Goal: Task Accomplishment & Management: Use online tool/utility

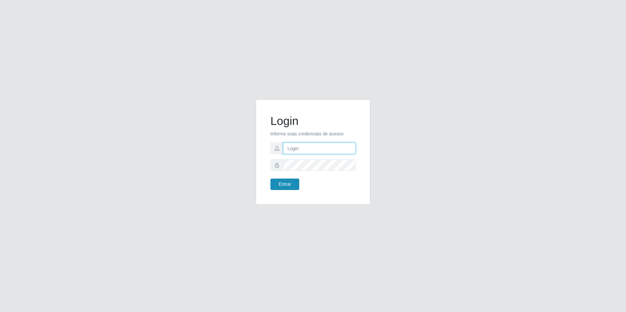
type input "[EMAIL_ADDRESS][DOMAIN_NAME]"
click at [289, 184] on button "Entrar" at bounding box center [285, 184] width 29 height 11
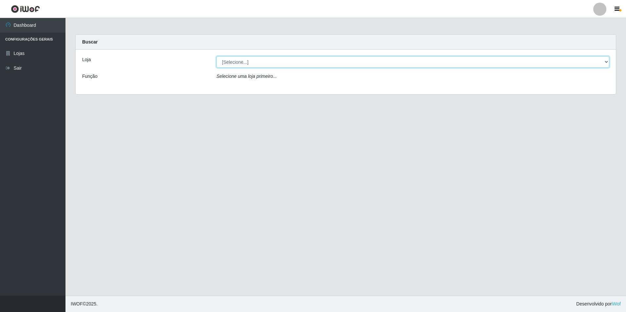
click at [366, 60] on select "[Selecione...] Extrabom - Loja 57 Anchieta" at bounding box center [412, 61] width 393 height 11
select select "470"
click at [216, 56] on select "[Selecione...] Extrabom - Loja 57 Anchieta" at bounding box center [412, 61] width 393 height 11
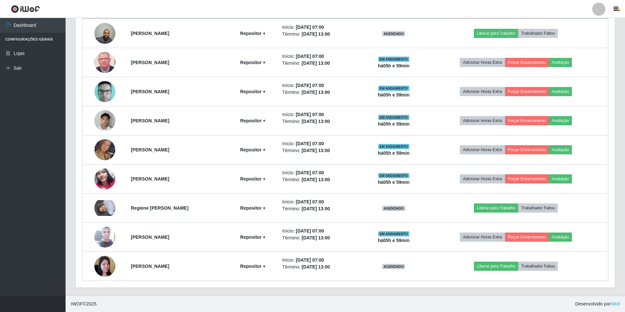
scroll to position [203, 0]
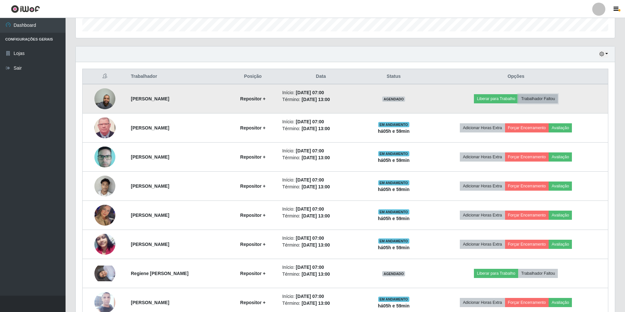
click at [537, 98] on button "Trabalhador Faltou" at bounding box center [538, 98] width 40 height 9
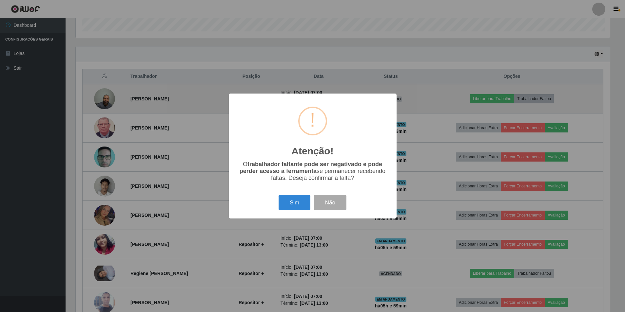
scroll to position [136, 536]
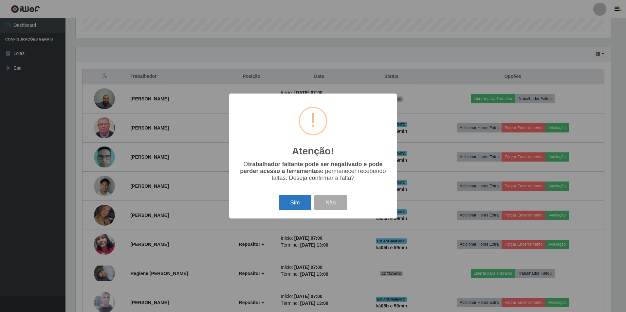
click at [293, 208] on button "Sim" at bounding box center [295, 202] width 32 height 15
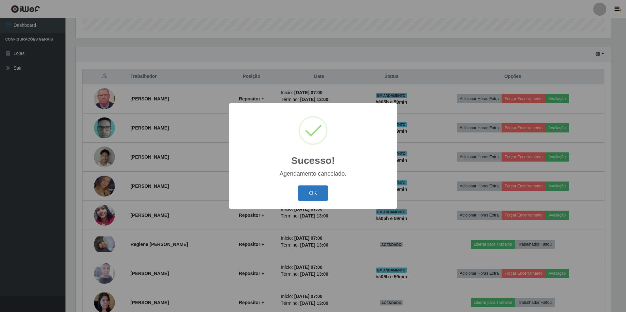
click at [307, 190] on button "OK" at bounding box center [313, 193] width 30 height 15
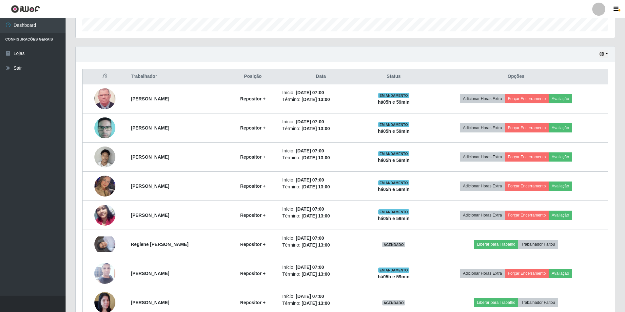
scroll to position [136, 539]
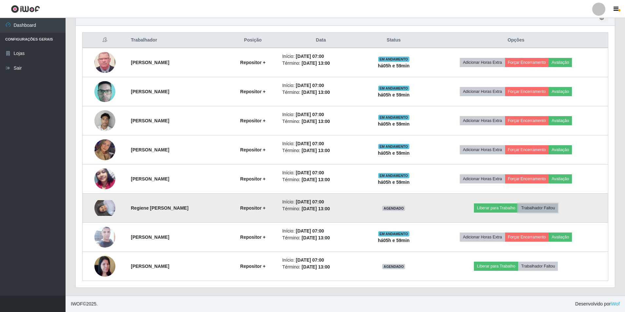
click at [537, 207] on button "Trabalhador Faltou" at bounding box center [538, 208] width 40 height 9
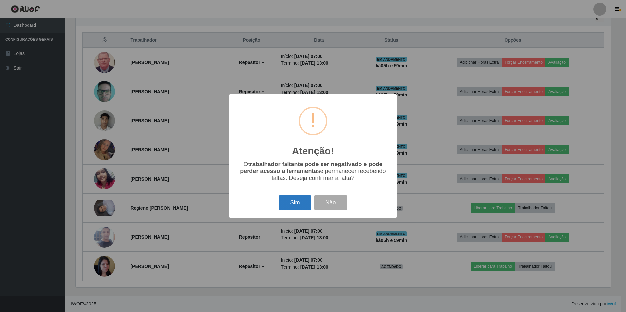
click at [288, 202] on button "Sim" at bounding box center [295, 202] width 32 height 15
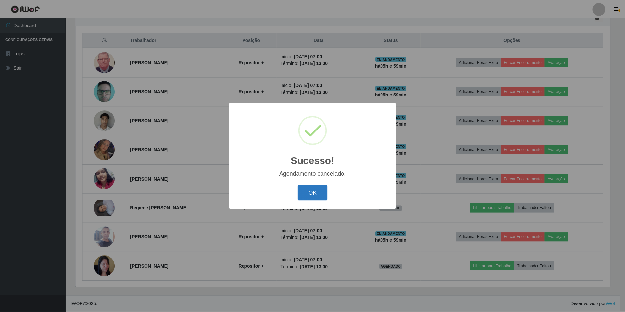
scroll to position [210, 0]
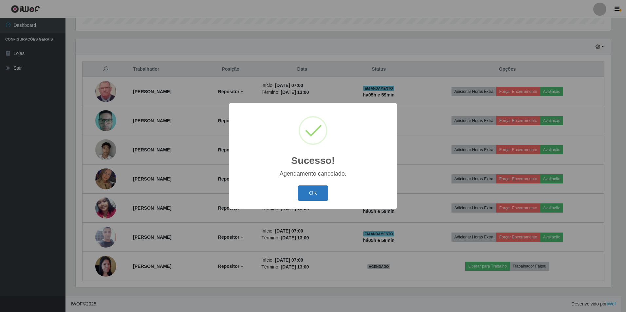
click at [315, 195] on button "OK" at bounding box center [313, 193] width 30 height 15
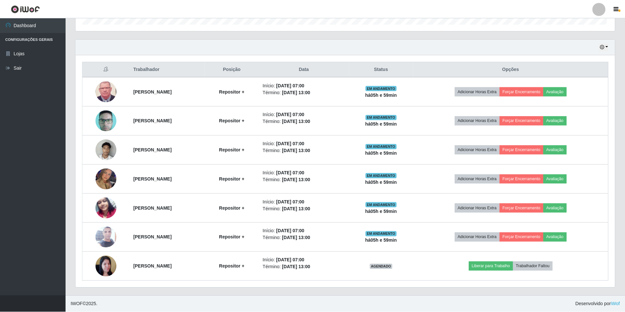
scroll to position [136, 539]
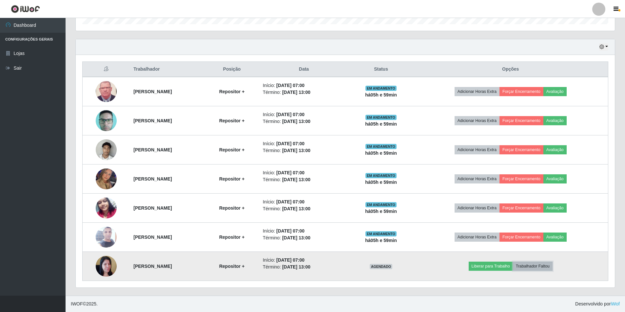
click at [541, 265] on button "Trabalhador Faltou" at bounding box center [533, 266] width 40 height 9
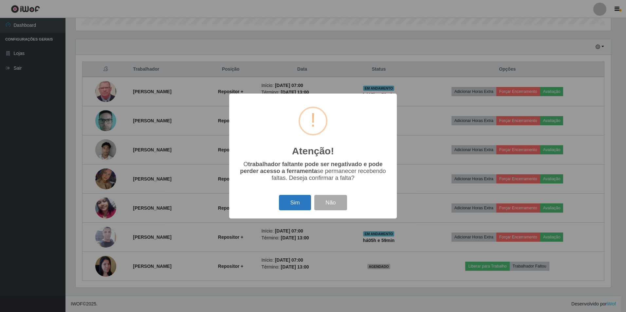
click at [290, 204] on button "Sim" at bounding box center [295, 202] width 32 height 15
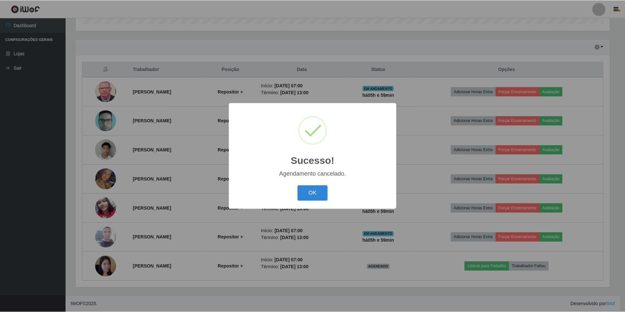
scroll to position [181, 0]
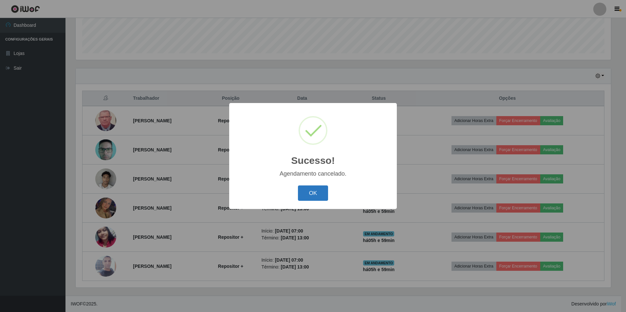
click at [309, 190] on button "OK" at bounding box center [313, 193] width 30 height 15
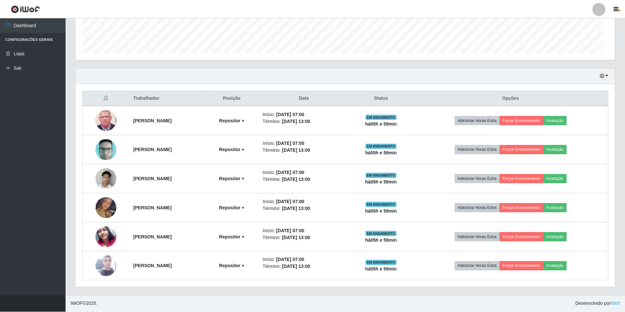
scroll to position [0, 0]
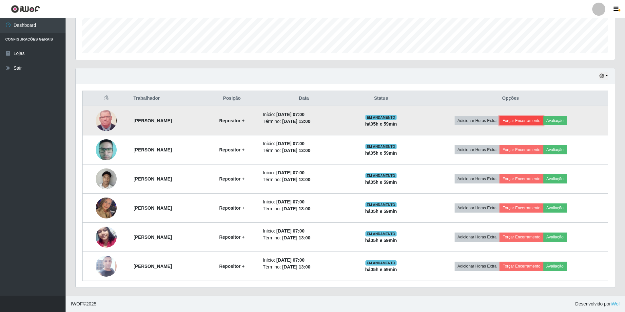
click at [529, 122] on button "Forçar Encerramento" at bounding box center [521, 120] width 44 height 9
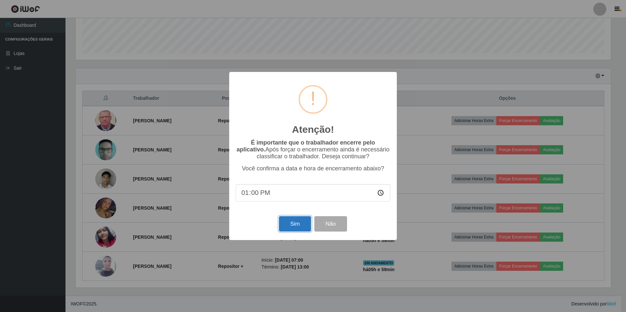
click at [299, 225] on button "Sim" at bounding box center [295, 223] width 32 height 15
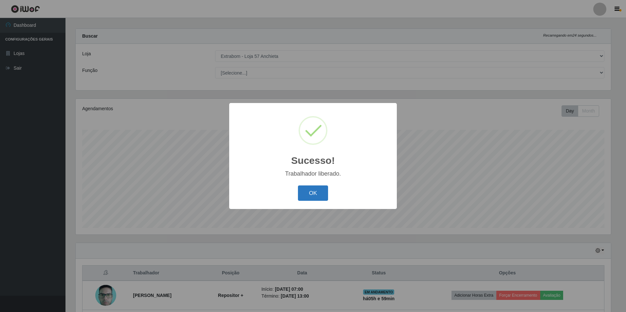
click at [312, 192] on button "OK" at bounding box center [313, 193] width 30 height 15
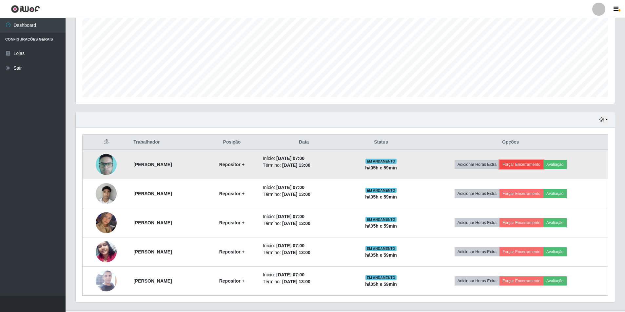
click at [529, 165] on button "Forçar Encerramento" at bounding box center [521, 164] width 44 height 9
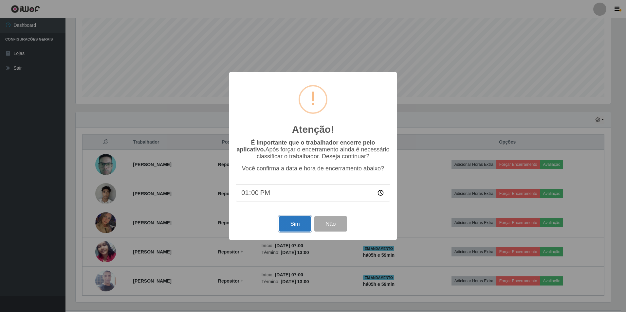
click at [292, 230] on button "Sim" at bounding box center [295, 223] width 32 height 15
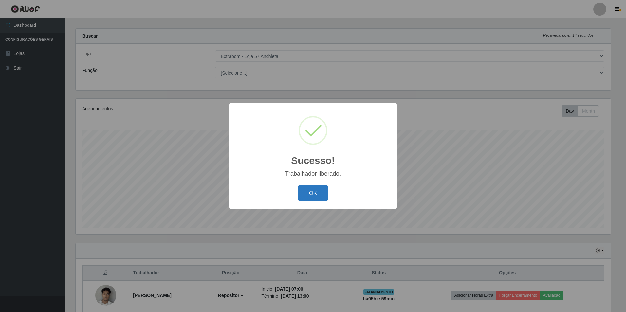
click at [311, 188] on button "OK" at bounding box center [313, 193] width 30 height 15
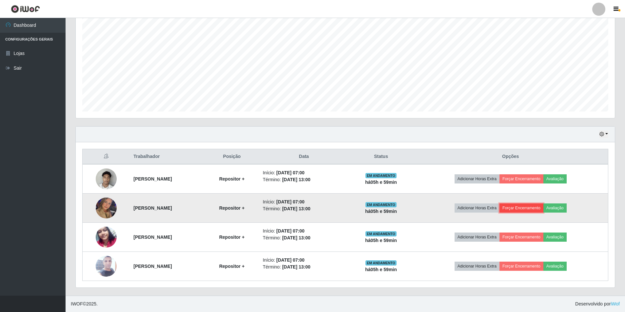
click at [525, 206] on button "Forçar Encerramento" at bounding box center [521, 208] width 44 height 9
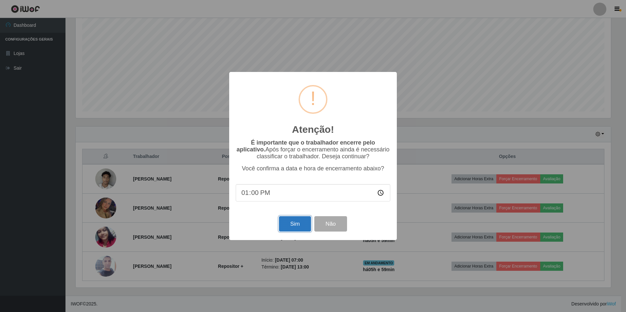
click at [288, 227] on button "Sim" at bounding box center [295, 223] width 32 height 15
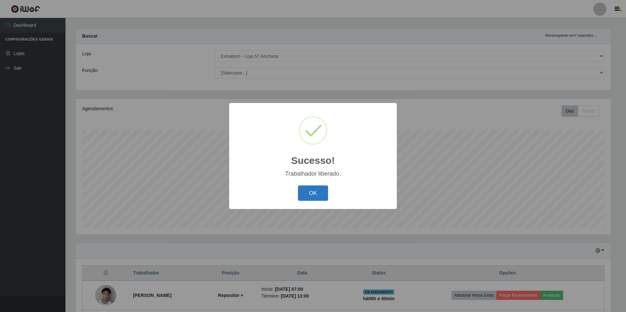
click at [315, 197] on button "OK" at bounding box center [313, 193] width 30 height 15
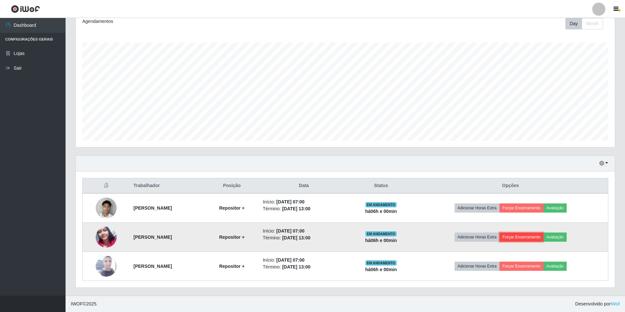
click at [532, 238] on button "Forçar Encerramento" at bounding box center [521, 237] width 44 height 9
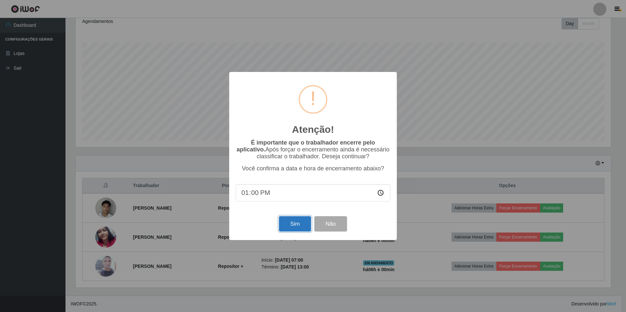
click at [288, 230] on button "Sim" at bounding box center [295, 223] width 32 height 15
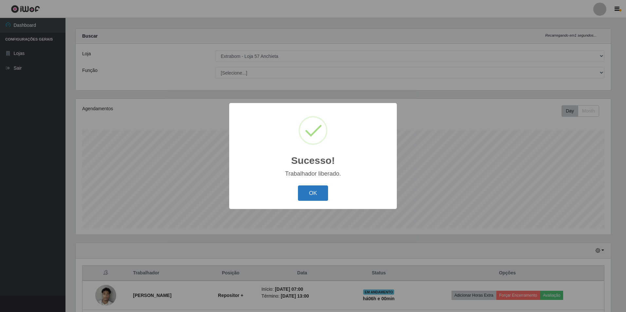
click at [312, 194] on button "OK" at bounding box center [313, 193] width 30 height 15
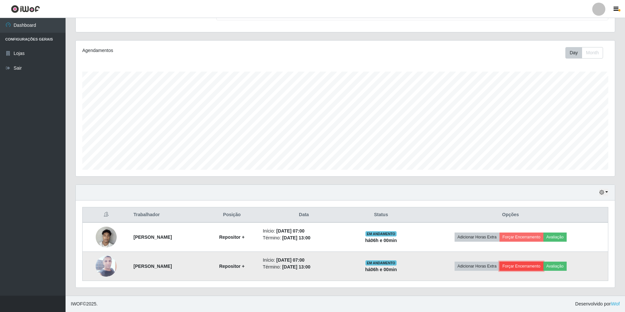
click at [527, 269] on button "Forçar Encerramento" at bounding box center [521, 266] width 44 height 9
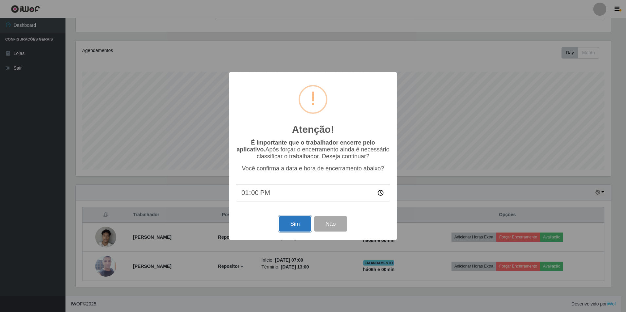
click at [294, 226] on button "Sim" at bounding box center [295, 223] width 32 height 15
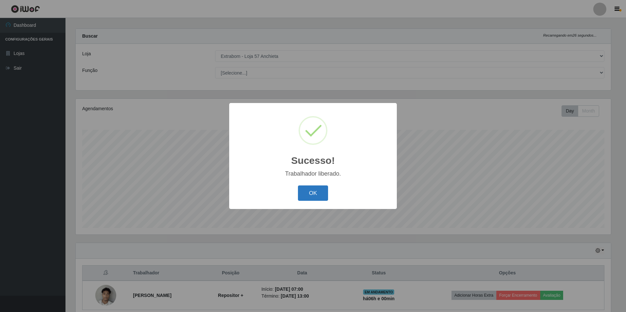
click at [316, 199] on button "OK" at bounding box center [313, 193] width 30 height 15
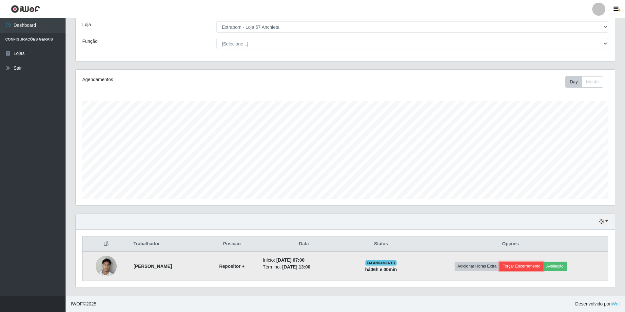
click at [537, 264] on button "Forçar Encerramento" at bounding box center [521, 266] width 44 height 9
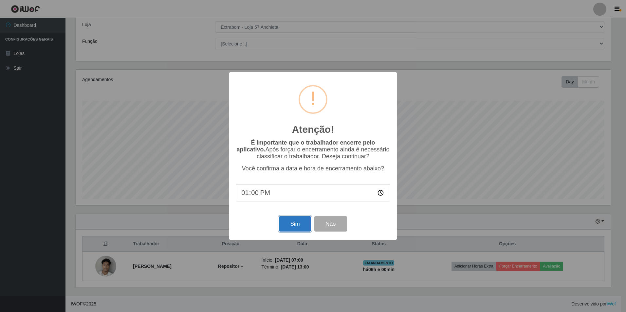
click at [301, 220] on button "Sim" at bounding box center [295, 223] width 32 height 15
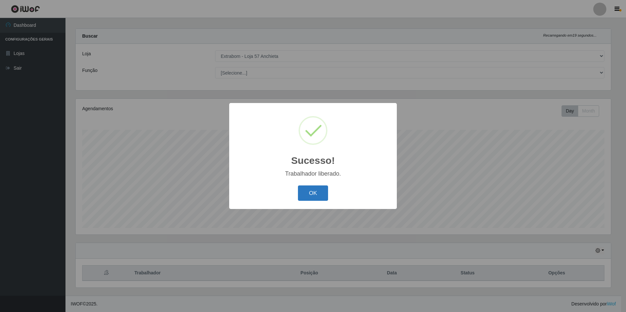
click at [319, 190] on button "OK" at bounding box center [313, 193] width 30 height 15
